Goal: Information Seeking & Learning: Learn about a topic

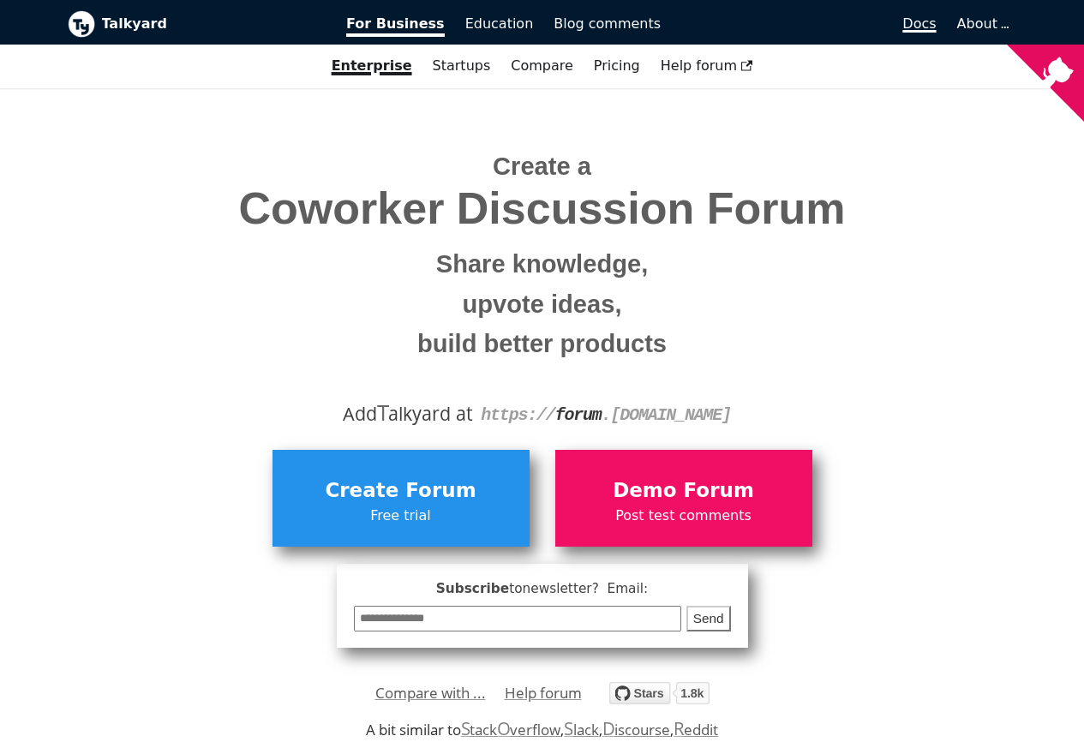
click at [923, 25] on span "Docs" at bounding box center [918, 23] width 33 height 16
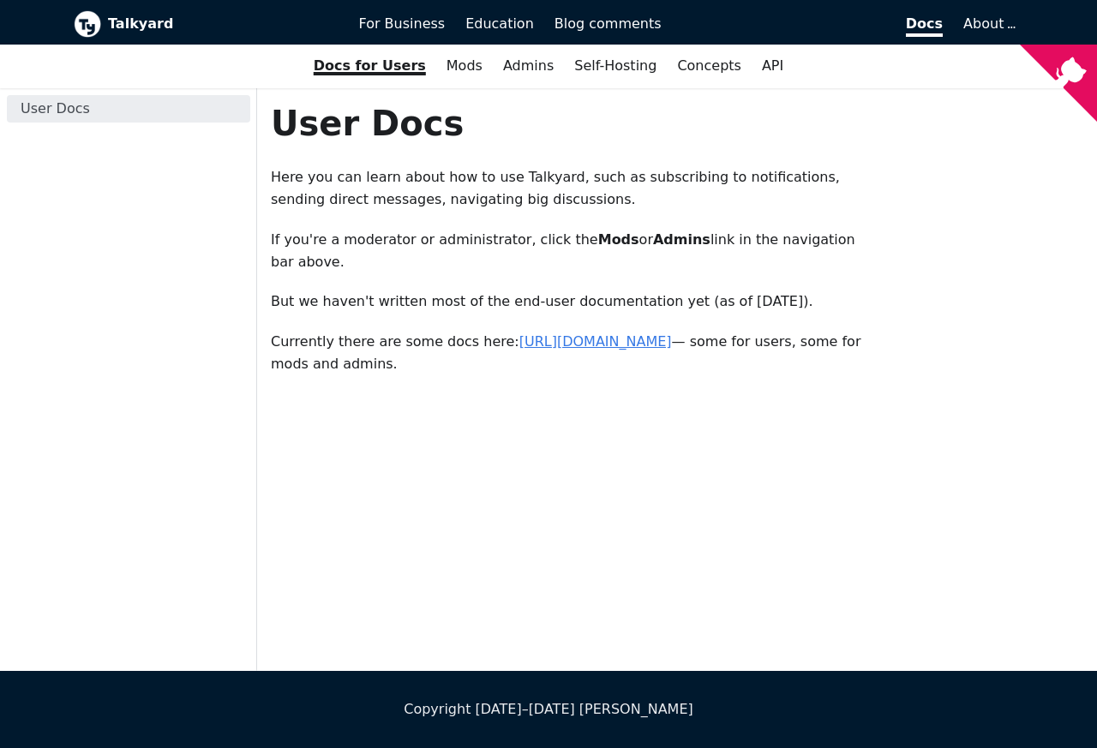
click at [527, 341] on link "[URL][DOMAIN_NAME]" at bounding box center [595, 341] width 152 height 16
